Goal: Book appointment/travel/reservation

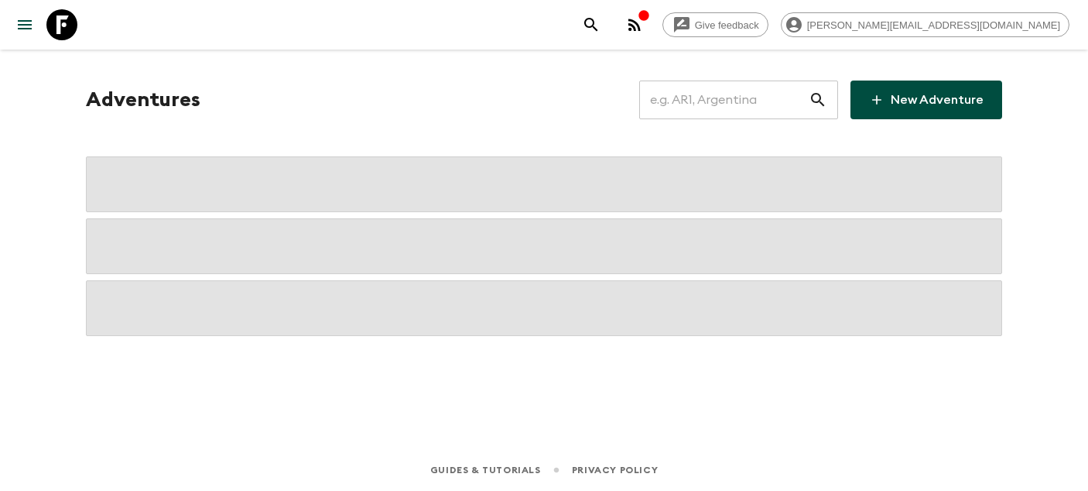
click at [689, 104] on input "text" at bounding box center [723, 99] width 169 height 43
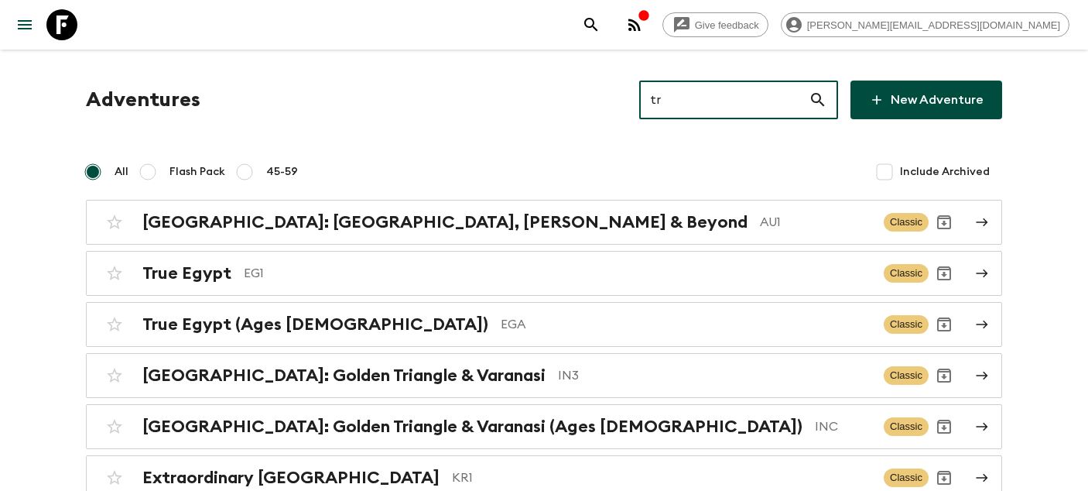
type input "tr1"
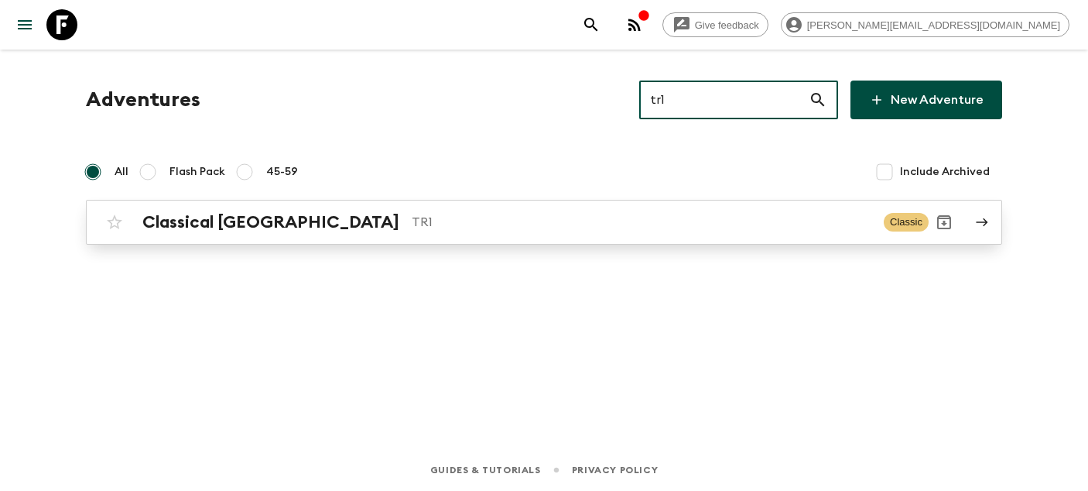
click at [486, 218] on p "TR1" at bounding box center [642, 222] width 460 height 19
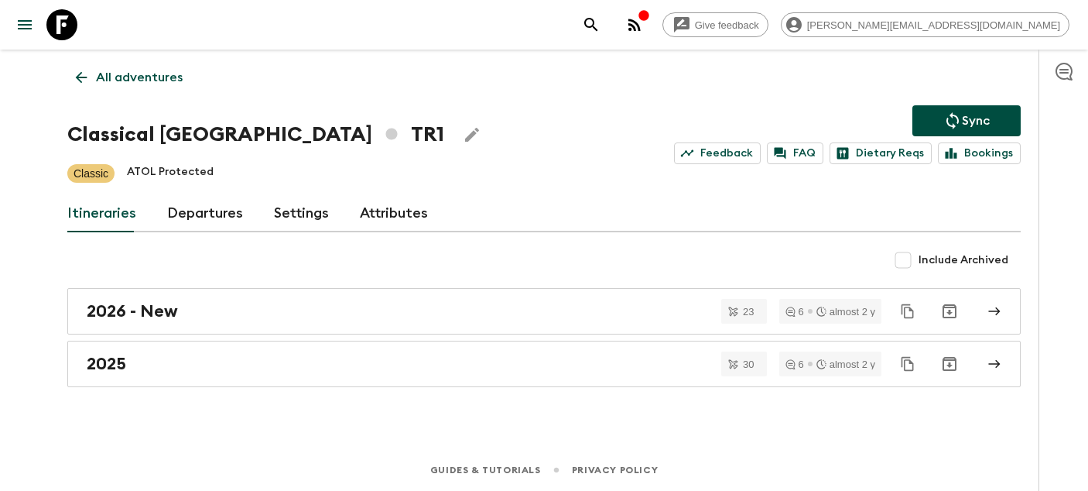
click at [174, 219] on link "Departures" at bounding box center [205, 213] width 76 height 37
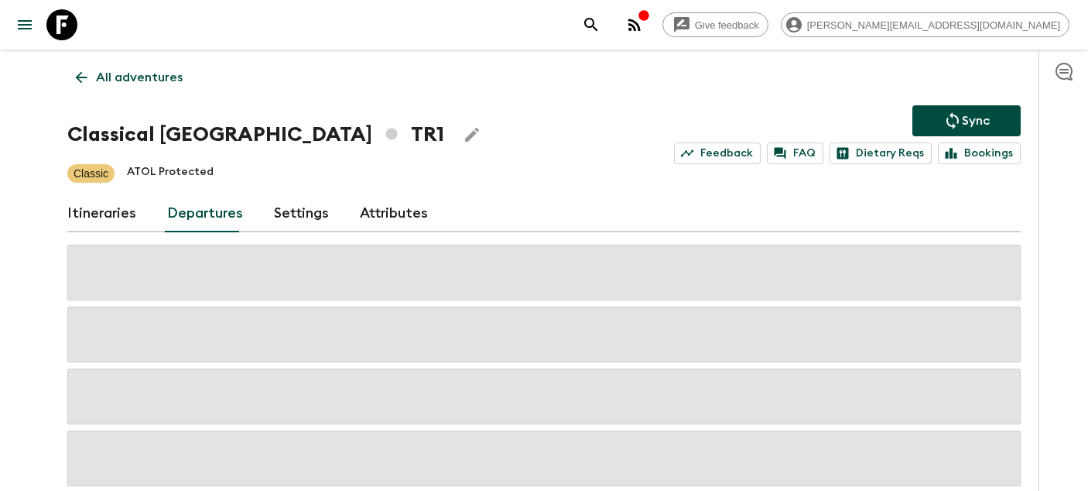
click at [26, 284] on div "Give feedback [PERSON_NAME][EMAIL_ADDRESS][DOMAIN_NAME] All adventures Classica…" at bounding box center [544, 316] width 1088 height 633
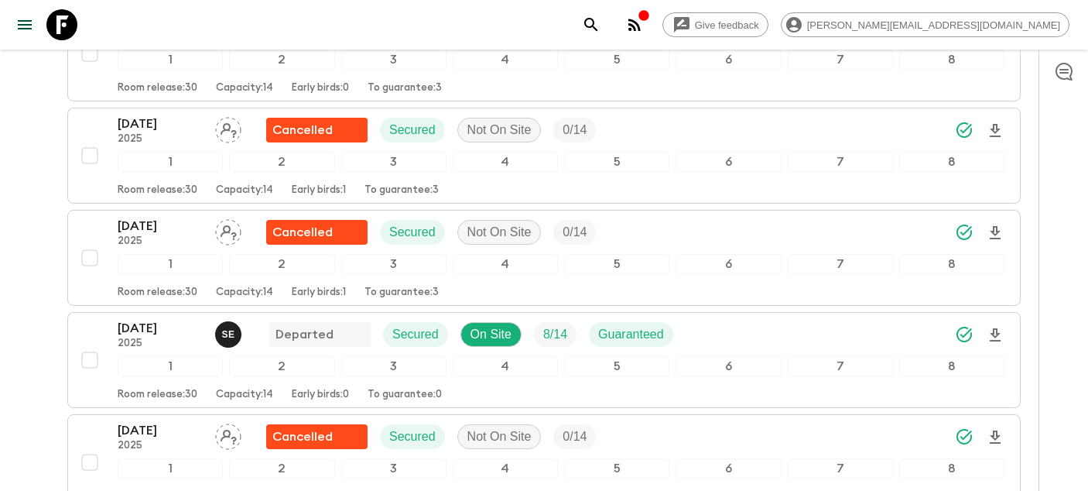
scroll to position [3308, 0]
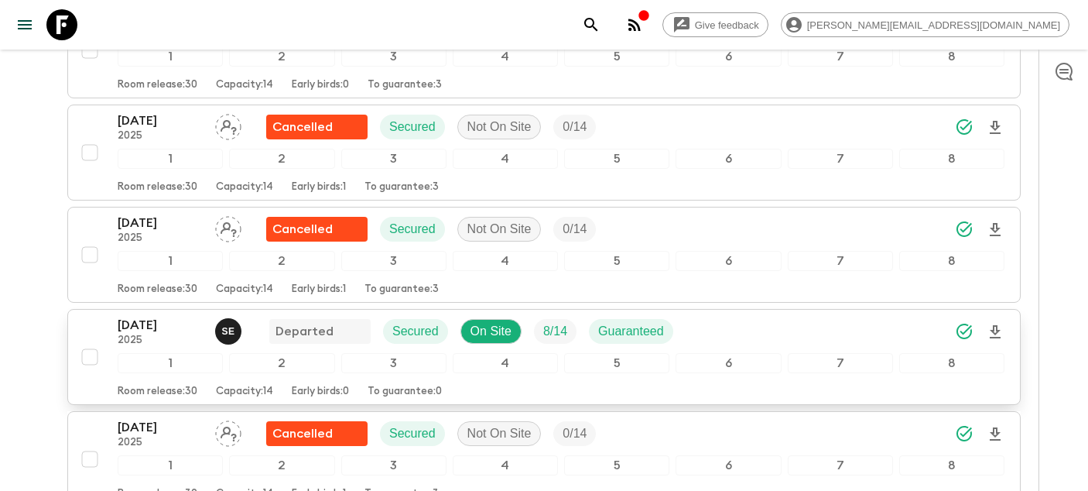
click at [131, 327] on p "[DATE]" at bounding box center [160, 325] width 85 height 19
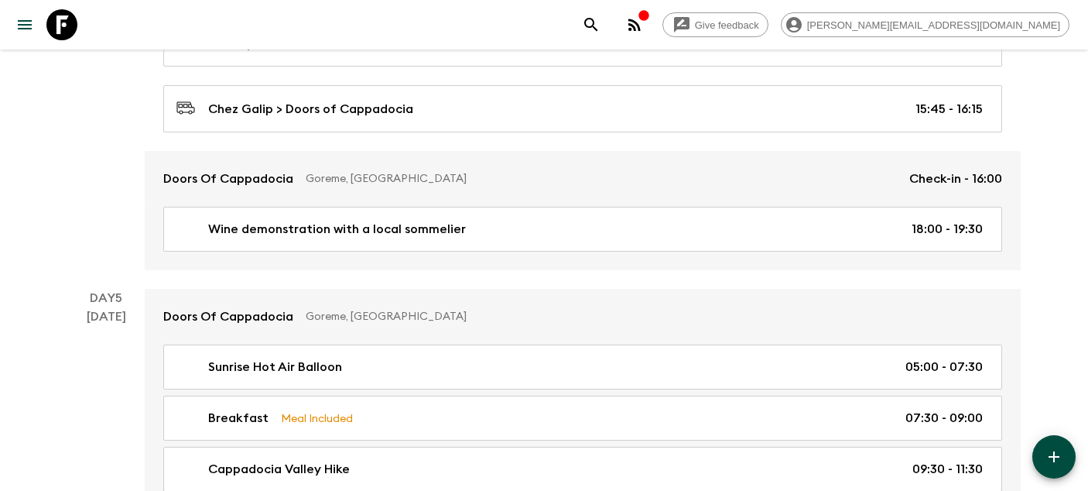
scroll to position [1802, 0]
click at [57, 26] on icon at bounding box center [61, 24] width 31 height 31
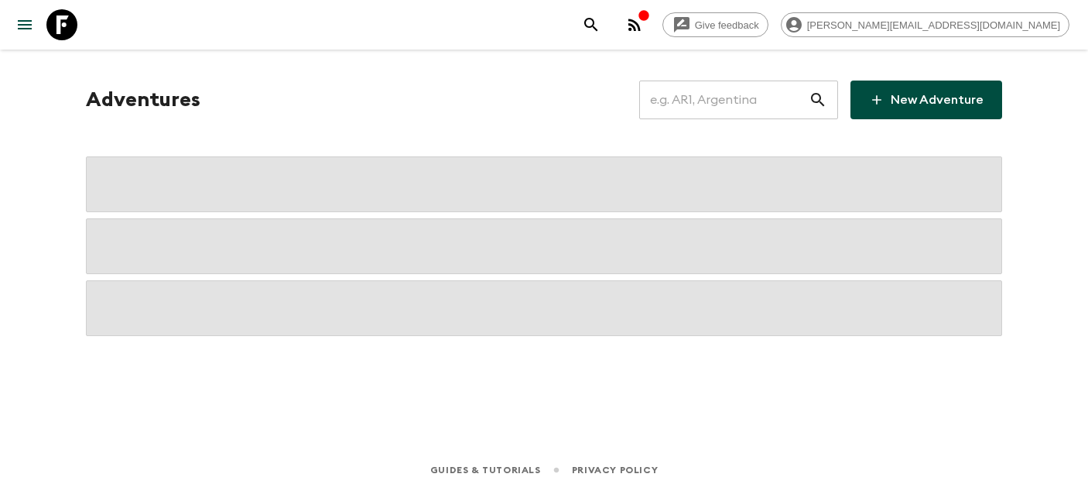
click at [719, 110] on input "text" at bounding box center [723, 99] width 169 height 43
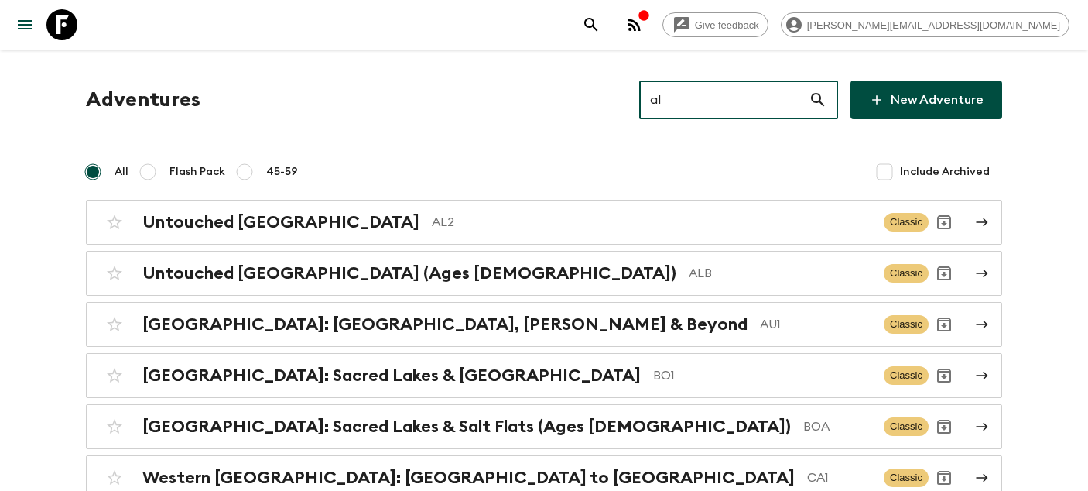
type input "al2"
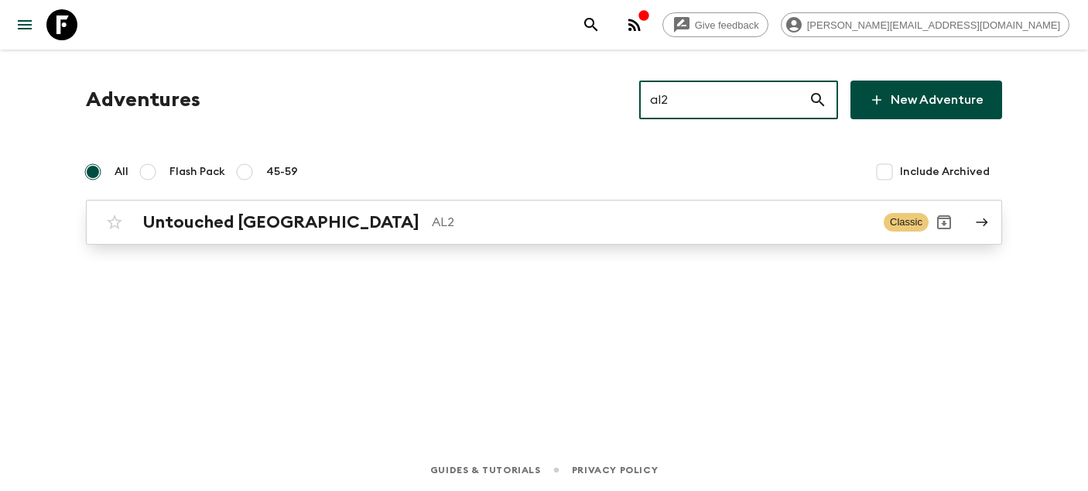
click at [275, 217] on h2 "Untouched [GEOGRAPHIC_DATA]" at bounding box center [280, 222] width 277 height 20
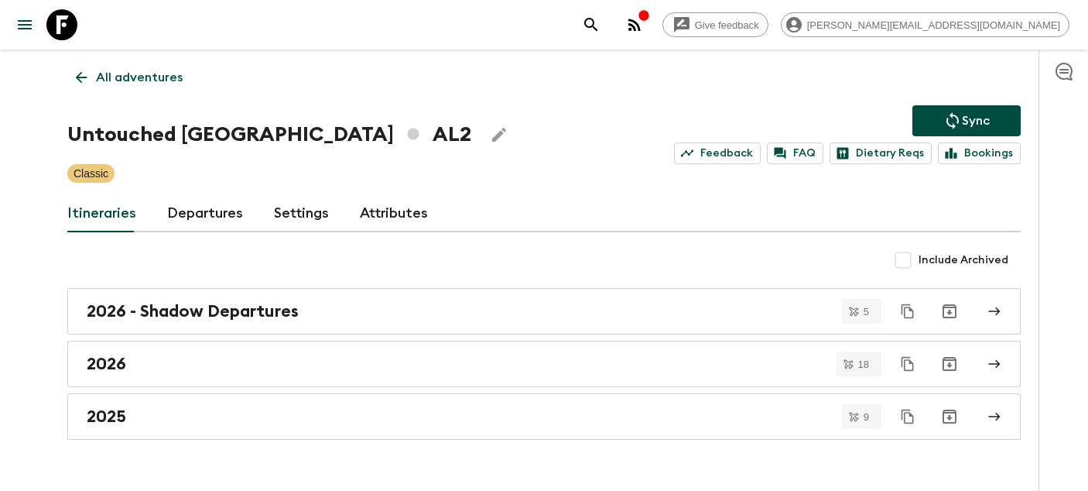
click at [200, 208] on link "Departures" at bounding box center [205, 213] width 76 height 37
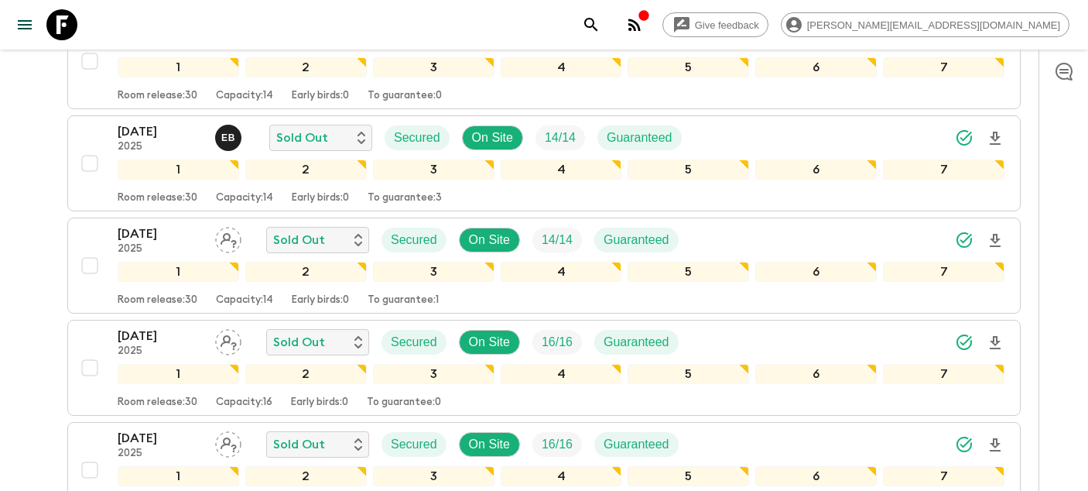
scroll to position [765, 0]
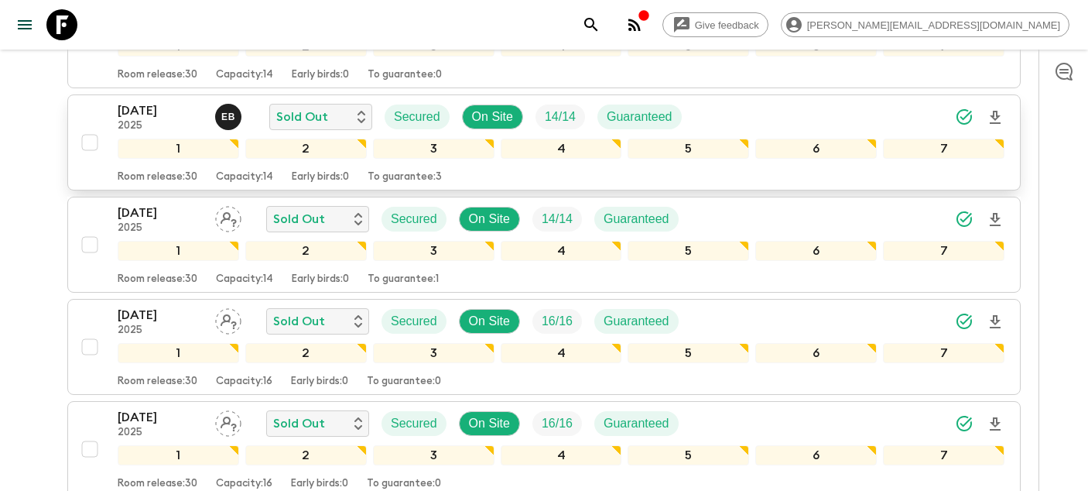
click at [161, 130] on p "2025" at bounding box center [160, 126] width 85 height 12
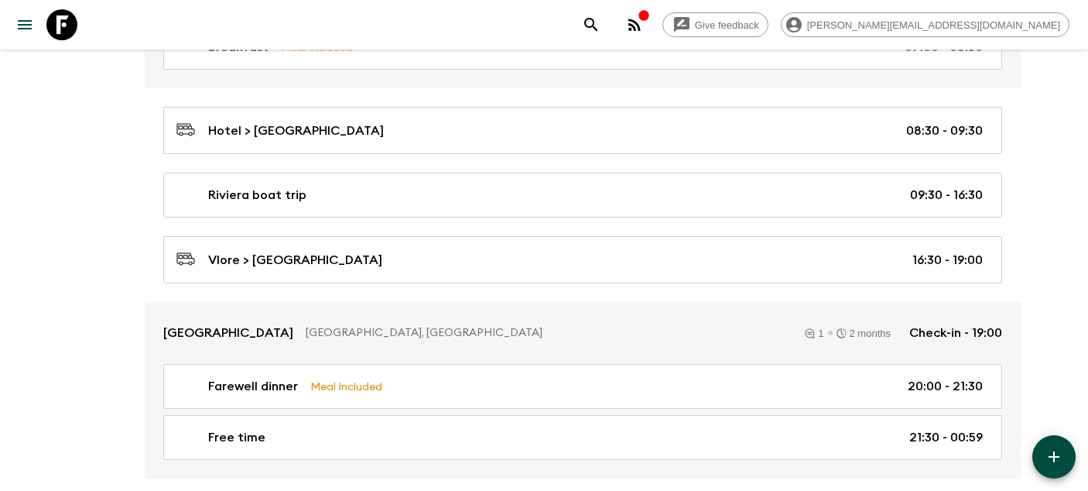
scroll to position [2850, 0]
